Goal: Task Accomplishment & Management: Manage account settings

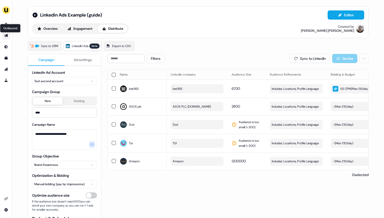
click at [6, 35] on icon "Go to outbound experience" at bounding box center [6, 35] width 4 height 3
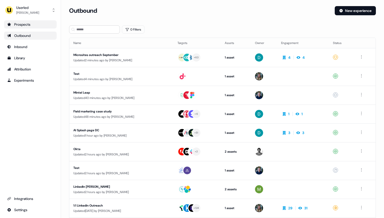
click at [22, 25] on div "Prospects" at bounding box center [30, 24] width 47 height 5
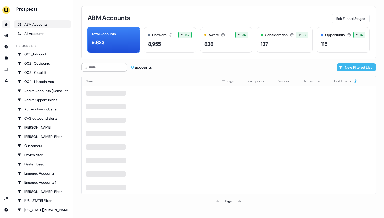
click at [362, 68] on button "New Filtered List" at bounding box center [356, 67] width 39 height 8
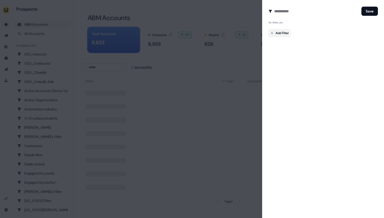
click at [289, 33] on body "For the best experience switch devices to a bigger screen. Go to Userled.io Pro…" at bounding box center [192, 109] width 384 height 218
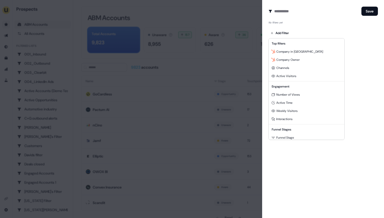
click at [174, 85] on div at bounding box center [192, 109] width 384 height 218
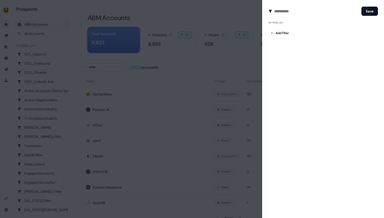
click at [174, 85] on div at bounding box center [192, 109] width 384 height 218
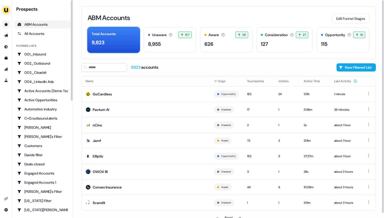
click at [6, 11] on img "side nav menu" at bounding box center [6, 10] width 8 height 8
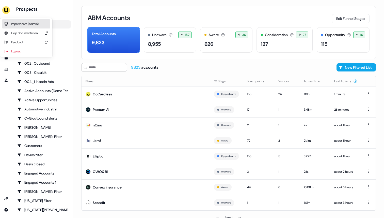
click at [21, 23] on div "Impersonate (Admin)" at bounding box center [26, 23] width 48 height 9
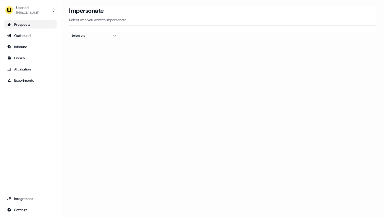
click at [90, 33] on div "Select org" at bounding box center [90, 35] width 38 height 5
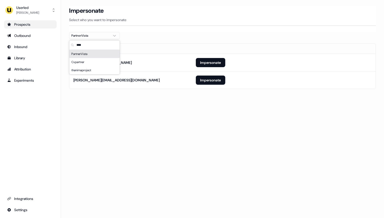
type input "****"
click at [152, 35] on section "Loading... Impersonate Select who you want to impersonate PartnerVista Email ho…" at bounding box center [222, 54] width 323 height 97
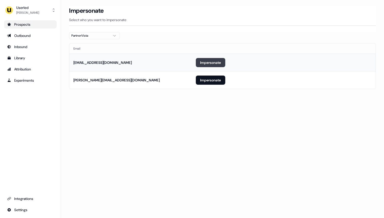
click at [215, 63] on button "Impersonate" at bounding box center [210, 62] width 29 height 9
